Goal: Transaction & Acquisition: Purchase product/service

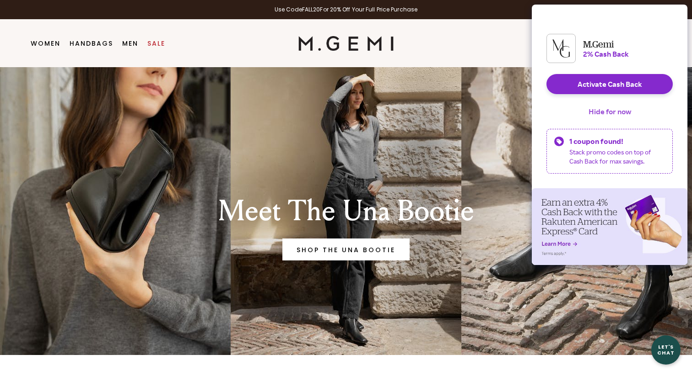
click at [605, 117] on button "Hide for now" at bounding box center [609, 112] width 57 height 20
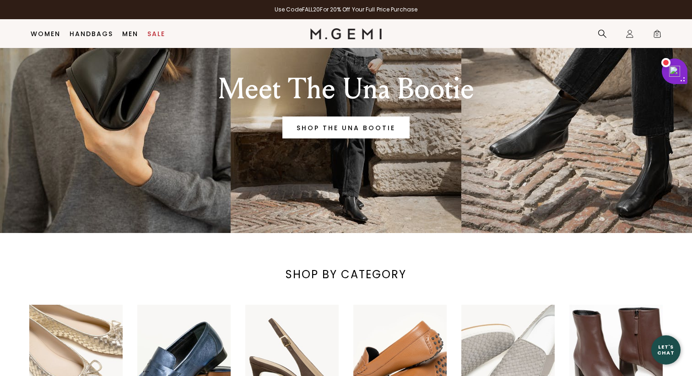
scroll to position [95, 0]
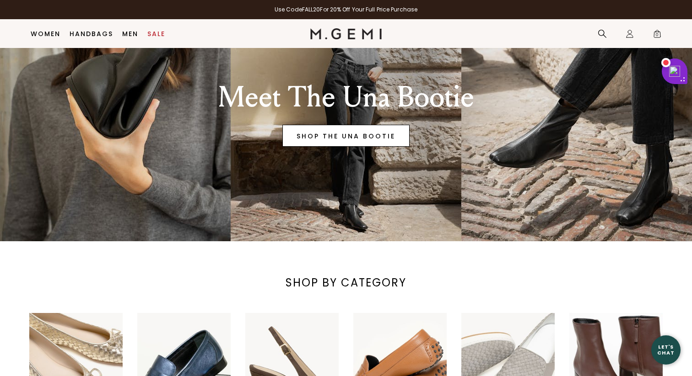
click at [363, 129] on link "SHOP THE UNA BOOTIE" at bounding box center [345, 136] width 127 height 22
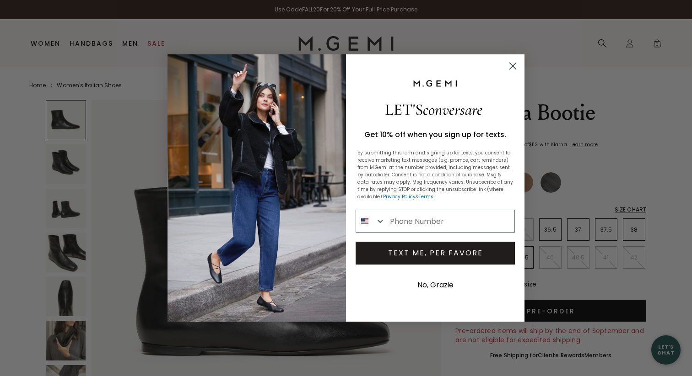
click at [512, 65] on icon "Close dialog" at bounding box center [513, 66] width 6 height 6
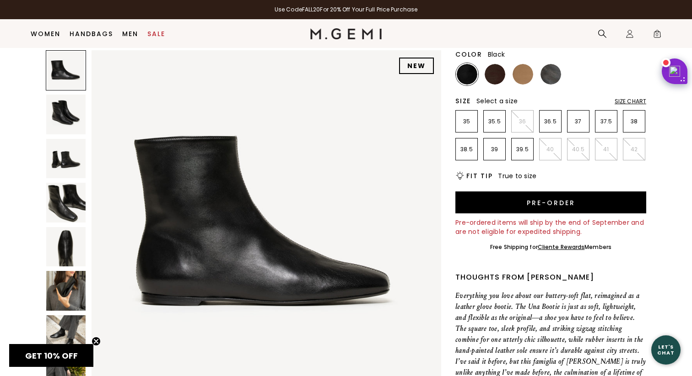
scroll to position [92, 0]
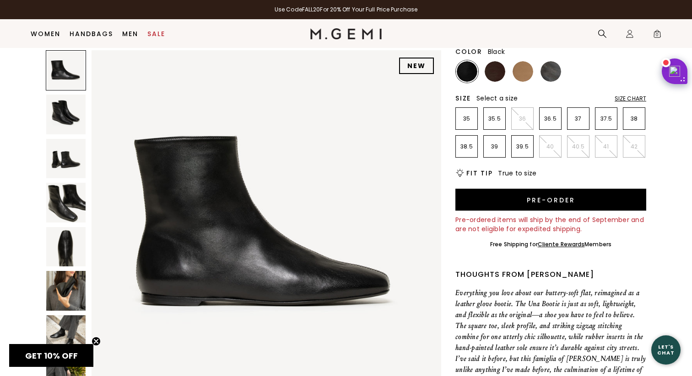
click at [93, 338] on circle "Close teaser" at bounding box center [96, 342] width 9 height 9
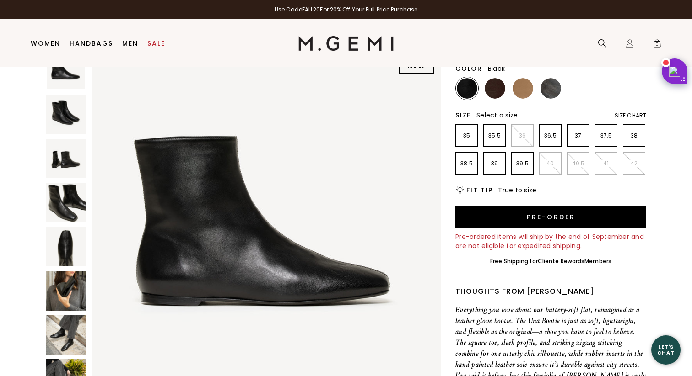
scroll to position [0, 0]
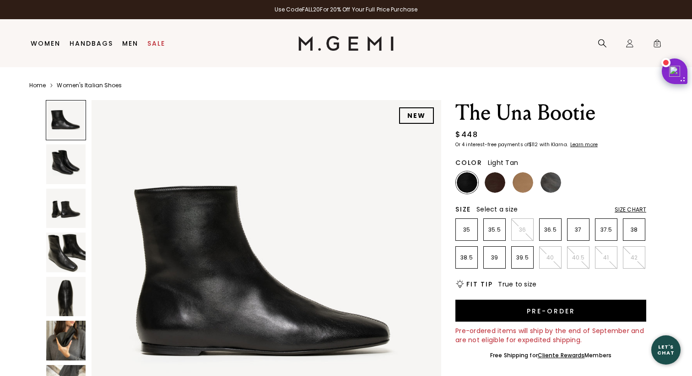
click at [526, 186] on img at bounding box center [522, 182] width 21 height 21
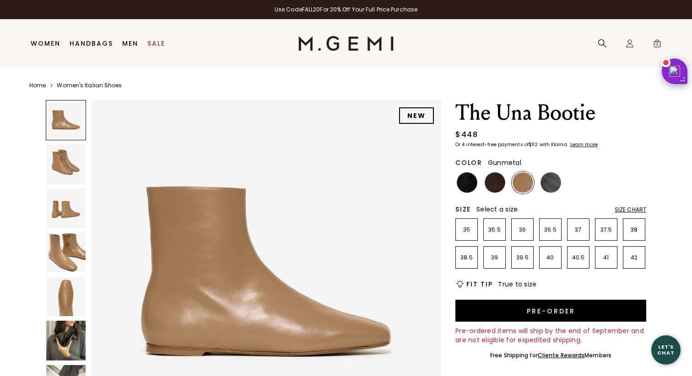
click at [552, 181] on img at bounding box center [550, 182] width 21 height 21
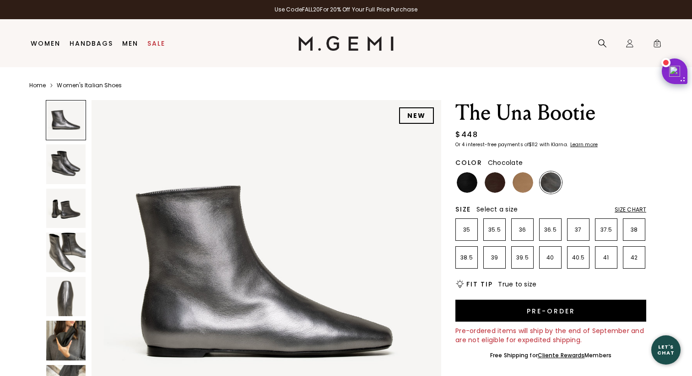
click at [496, 180] on img at bounding box center [494, 182] width 21 height 21
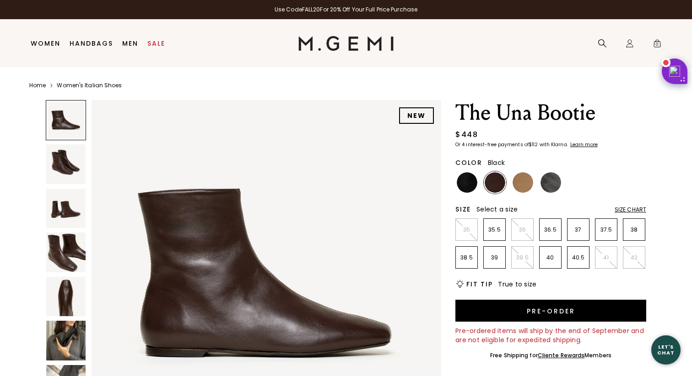
click at [468, 181] on img at bounding box center [466, 182] width 21 height 21
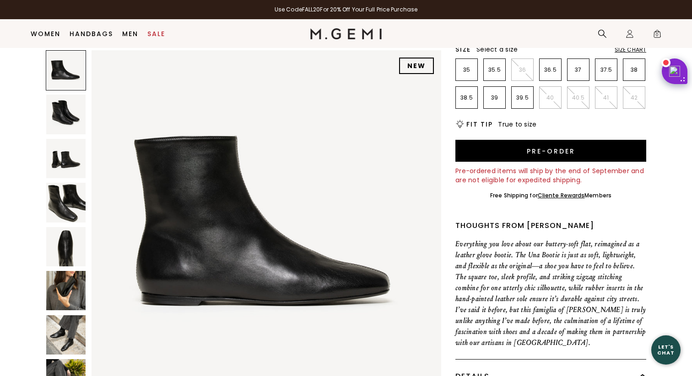
scroll to position [153, 0]
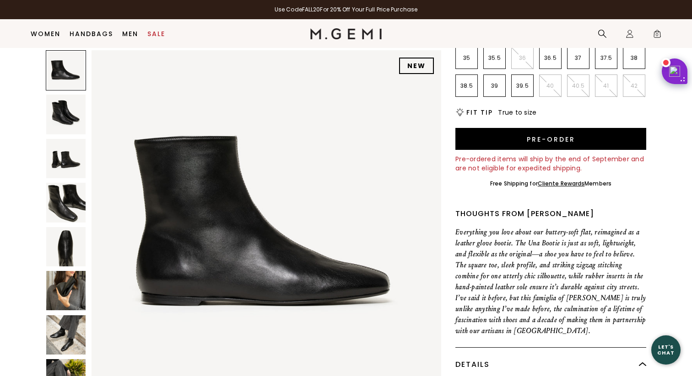
click at [58, 345] on img at bounding box center [65, 335] width 39 height 39
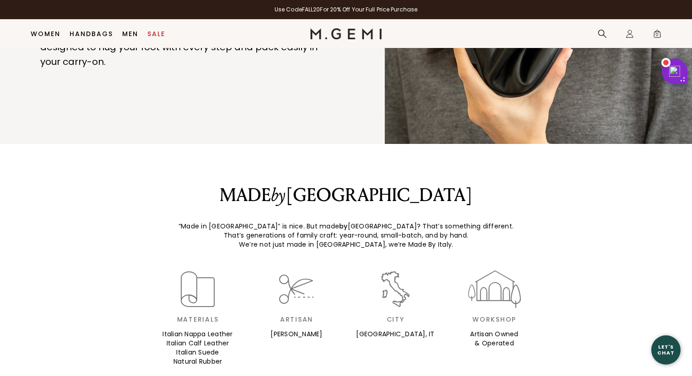
scroll to position [1235, 0]
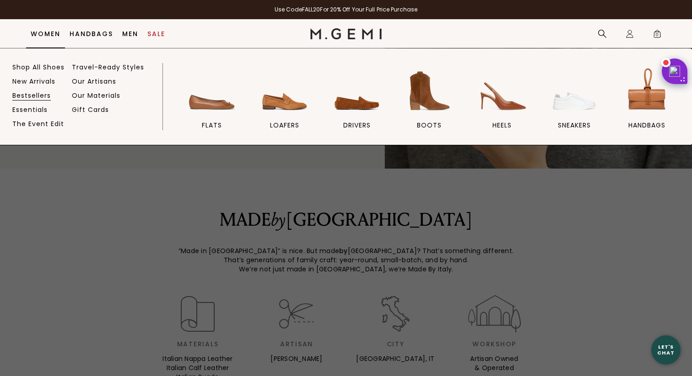
click at [35, 95] on link "Bestsellers" at bounding box center [31, 95] width 38 height 8
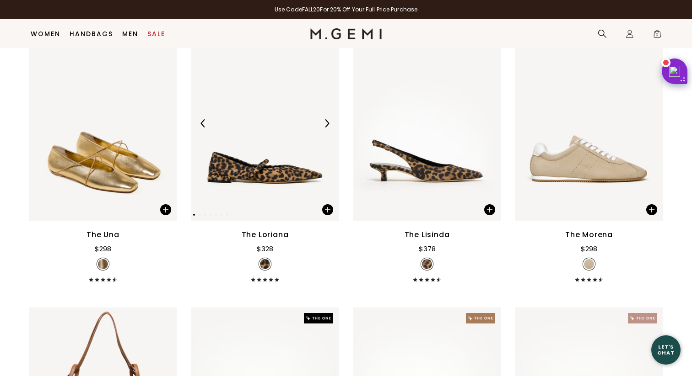
click at [326, 124] on img at bounding box center [326, 123] width 8 height 8
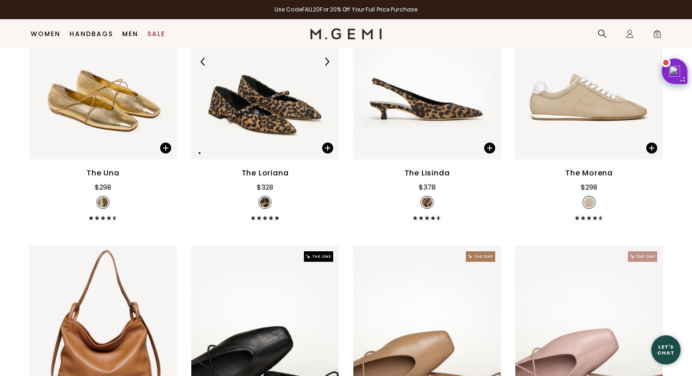
scroll to position [209, 0]
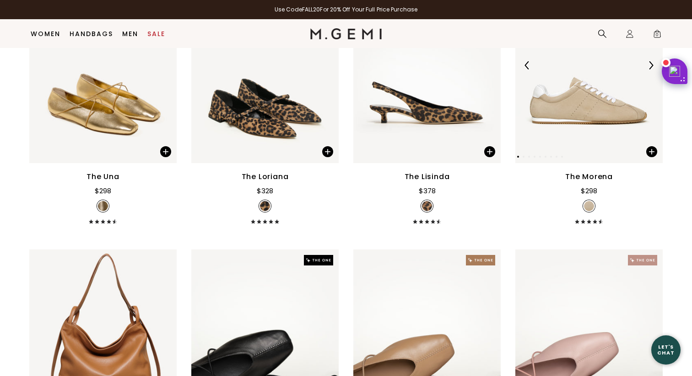
click at [647, 66] on img at bounding box center [650, 65] width 8 height 8
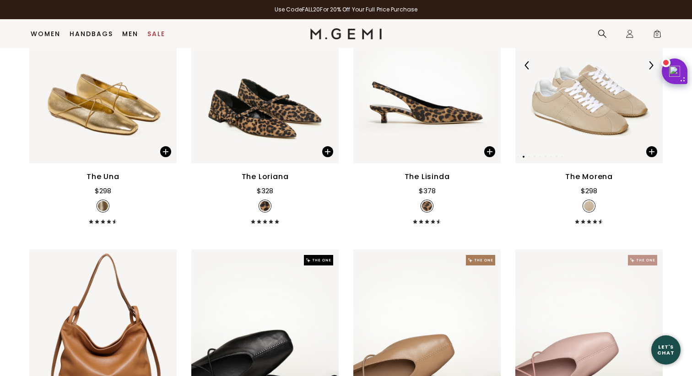
click at [649, 66] on img at bounding box center [650, 65] width 8 height 8
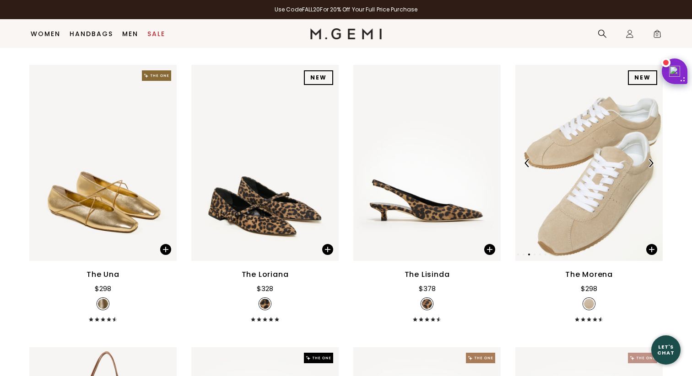
scroll to position [81, 0]
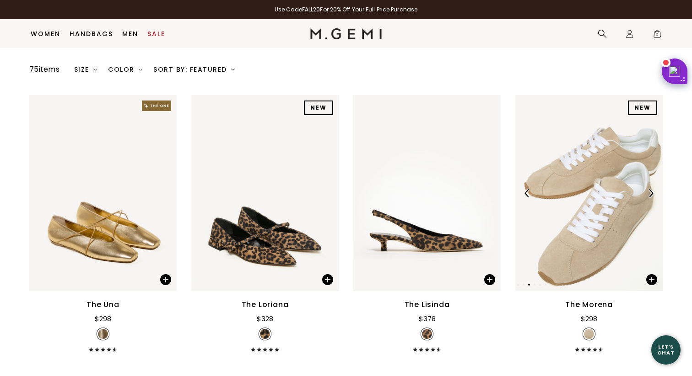
click at [651, 193] on img at bounding box center [650, 193] width 8 height 8
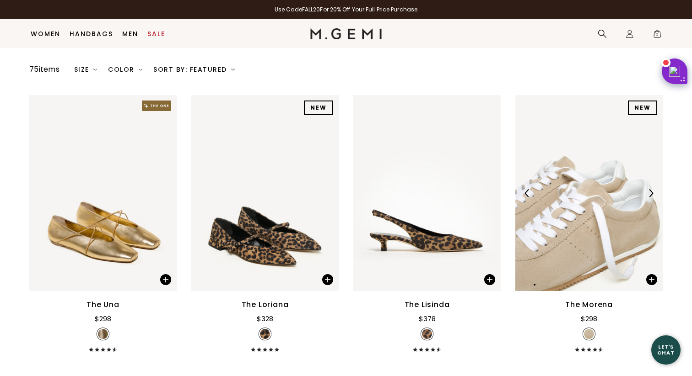
click at [651, 193] on img at bounding box center [650, 193] width 8 height 8
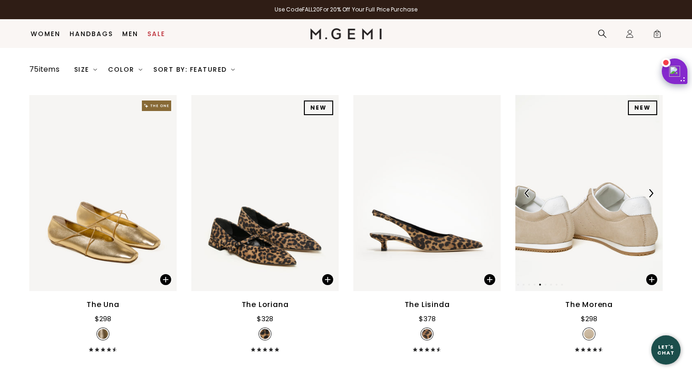
click at [651, 193] on img at bounding box center [650, 193] width 8 height 8
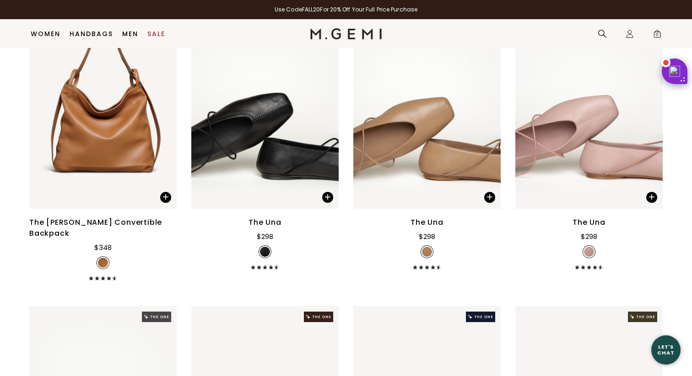
scroll to position [462, 0]
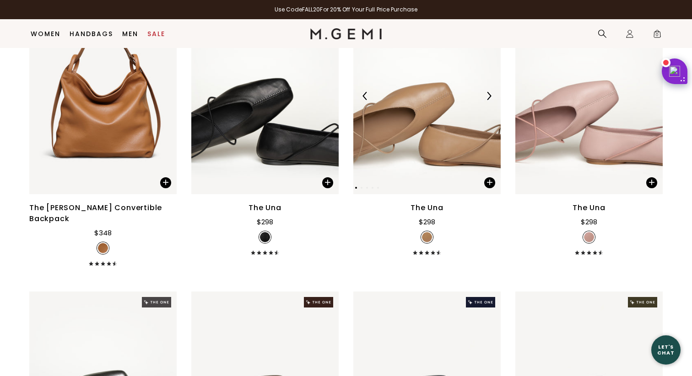
click at [418, 134] on img at bounding box center [426, 96] width 147 height 196
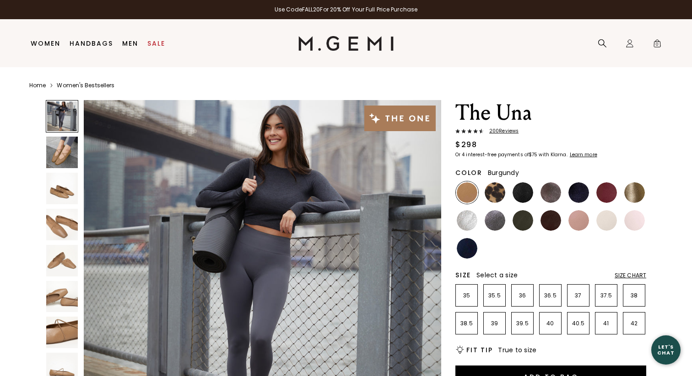
click at [604, 188] on img at bounding box center [606, 192] width 21 height 21
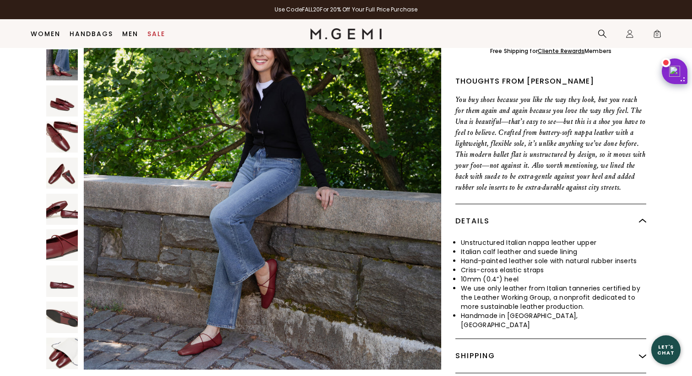
scroll to position [327, 0]
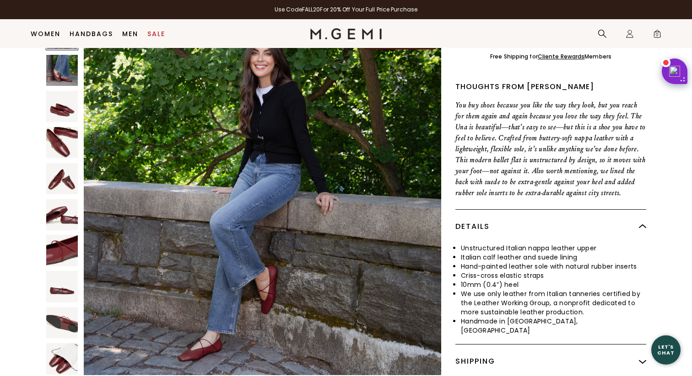
click at [57, 130] on img at bounding box center [62, 143] width 32 height 32
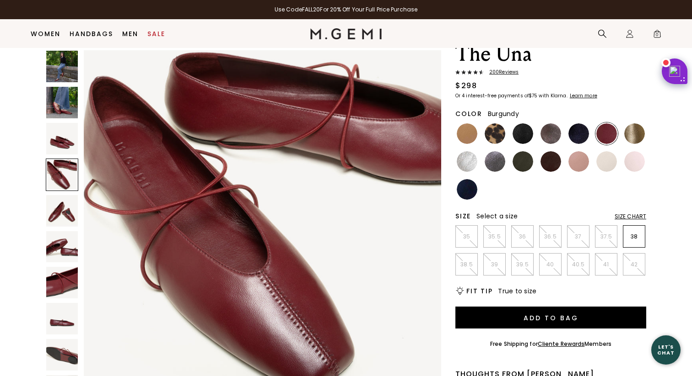
scroll to position [39, 0]
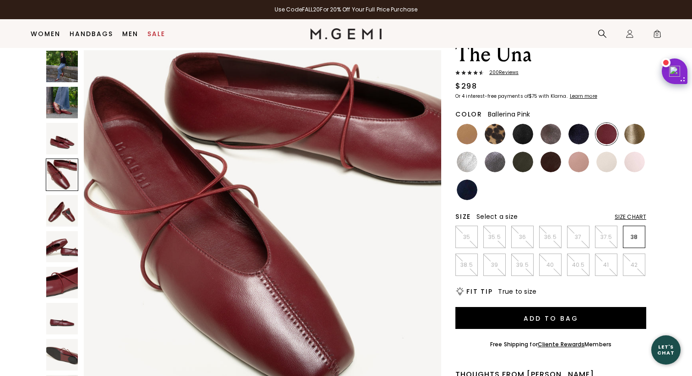
click at [634, 165] on img at bounding box center [634, 162] width 21 height 21
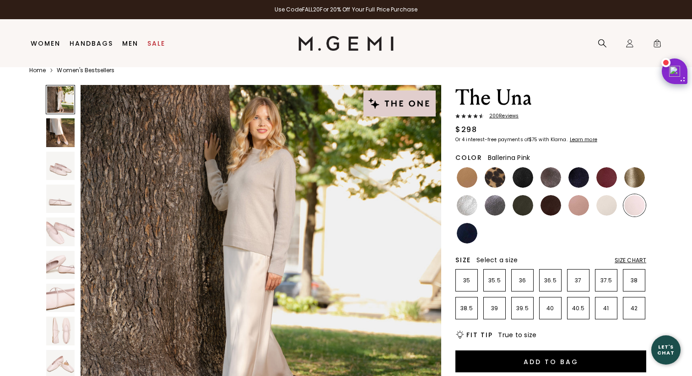
scroll to position [21, 0]
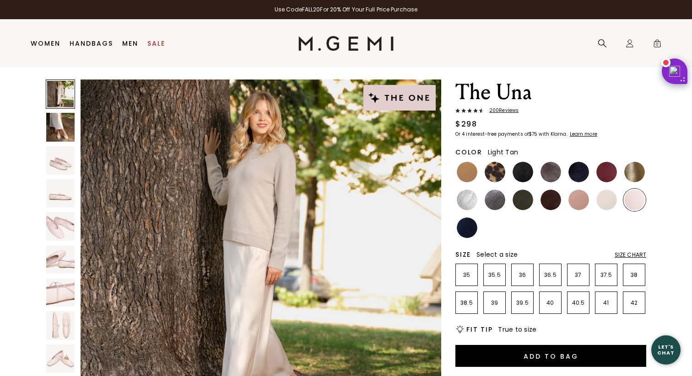
click at [466, 168] on img at bounding box center [466, 172] width 21 height 21
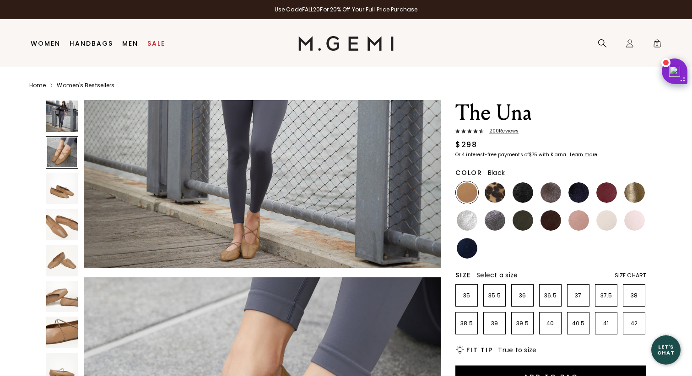
click at [522, 192] on img at bounding box center [522, 192] width 21 height 21
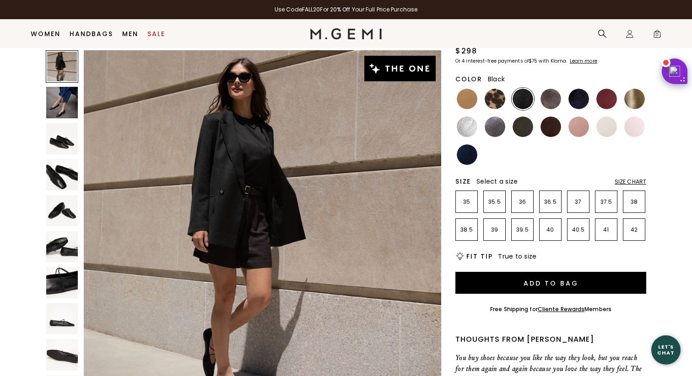
scroll to position [63, 0]
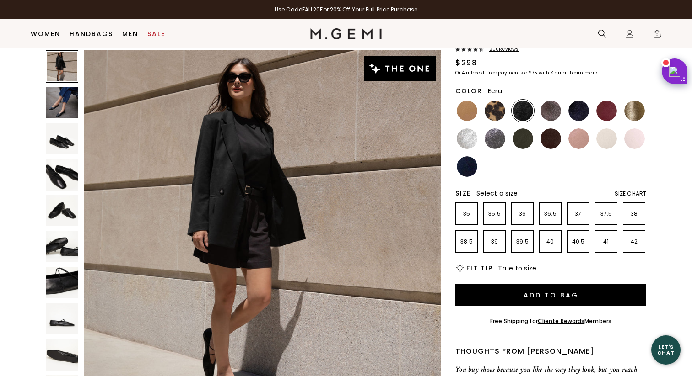
click at [607, 133] on img at bounding box center [606, 139] width 21 height 21
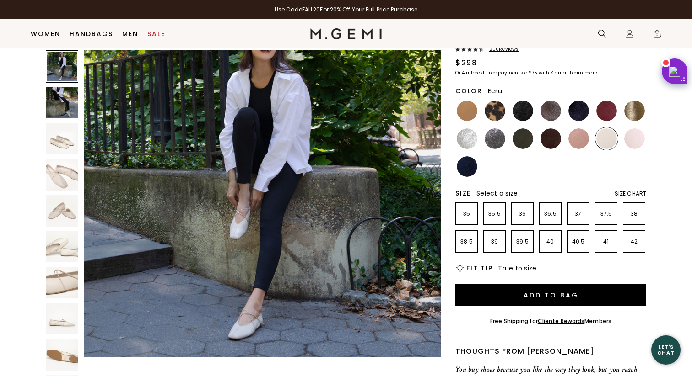
scroll to position [52, 0]
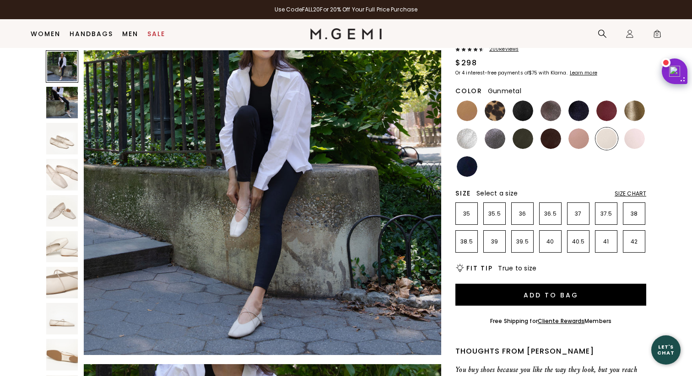
click at [496, 136] on img at bounding box center [494, 139] width 21 height 21
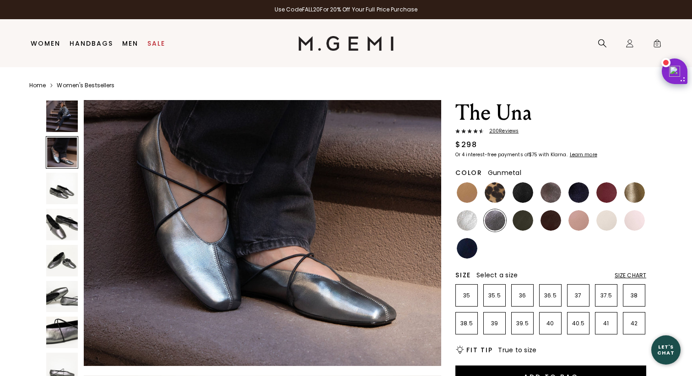
scroll to position [443, 0]
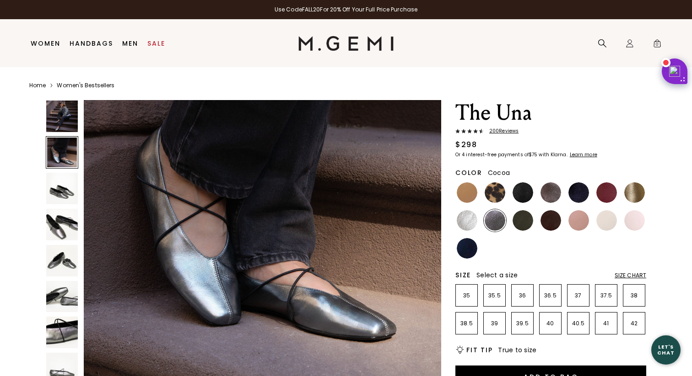
click at [550, 191] on img at bounding box center [550, 192] width 21 height 21
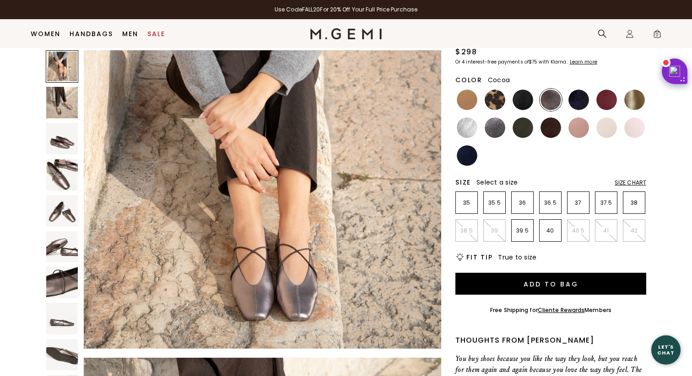
scroll to position [64, 0]
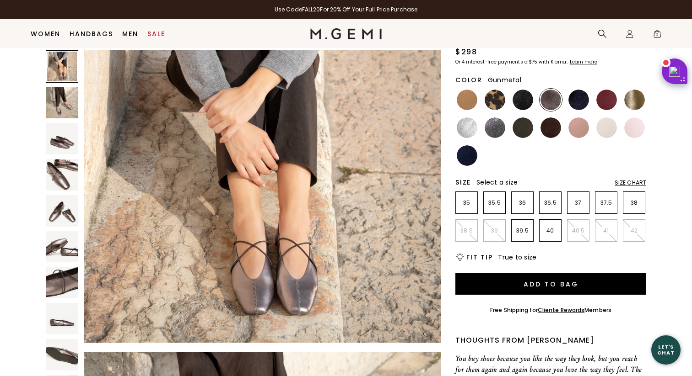
click at [494, 132] on img at bounding box center [494, 128] width 21 height 21
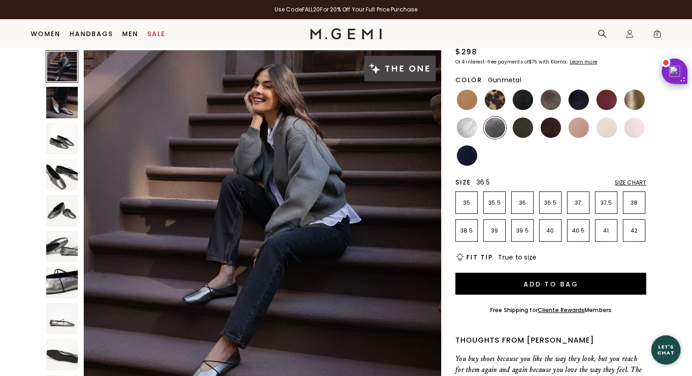
click at [548, 199] on p "36.5" at bounding box center [549, 202] width 21 height 7
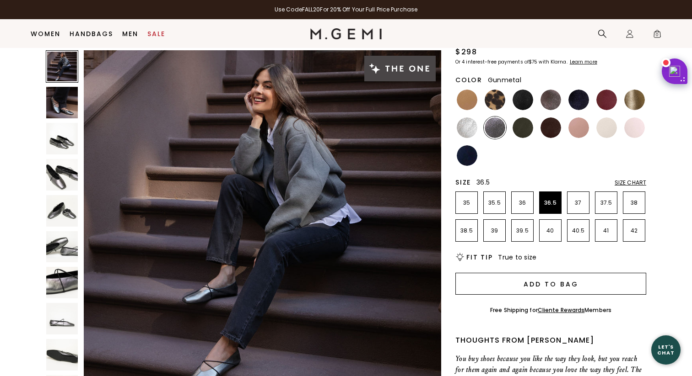
click at [530, 280] on button "Add to Bag" at bounding box center [550, 284] width 191 height 22
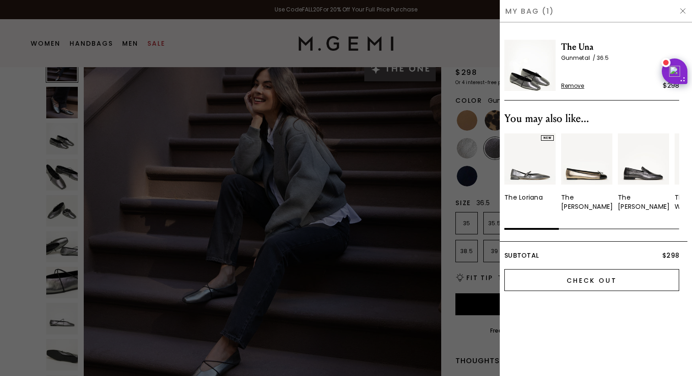
click at [562, 280] on input "Check Out" at bounding box center [591, 280] width 175 height 22
